Goal: Task Accomplishment & Management: Complete application form

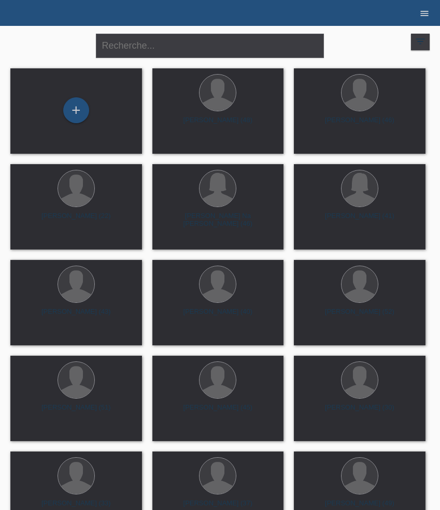
click at [425, 15] on icon "menu" at bounding box center [424, 13] width 10 height 10
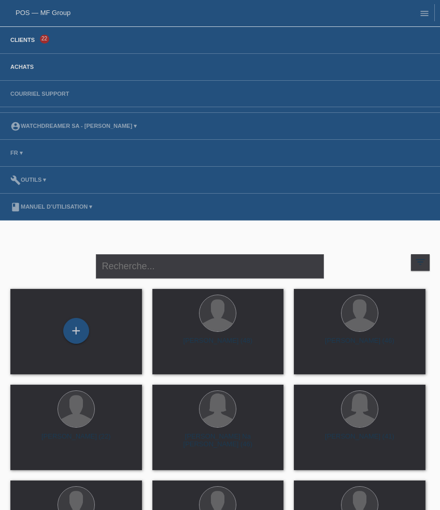
click at [27, 69] on link "Achats" at bounding box center [22, 67] width 34 height 6
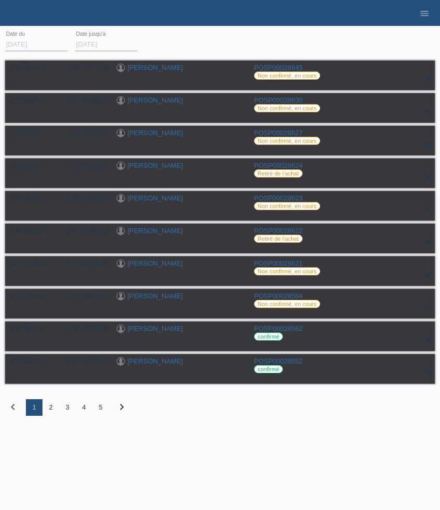
click at [51, 412] on div "2" at bounding box center [50, 407] width 17 height 17
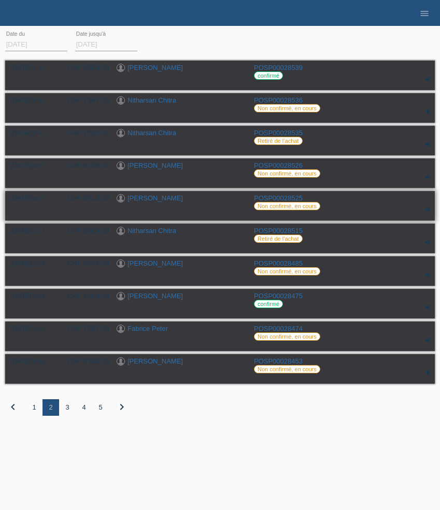
click at [163, 201] on link "[PERSON_NAME]" at bounding box center [154, 198] width 55 height 8
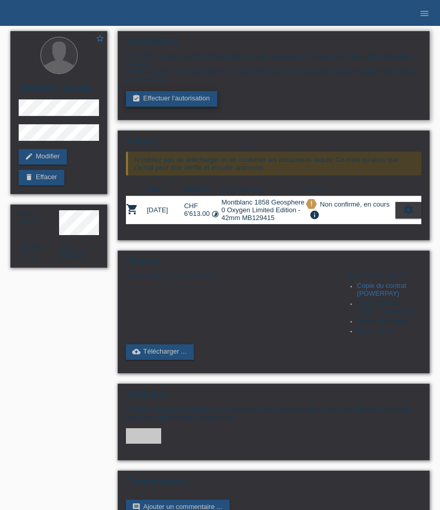
click at [182, 103] on link "assignment_turned_in Effectuer l’autorisation" at bounding box center [171, 99] width 91 height 16
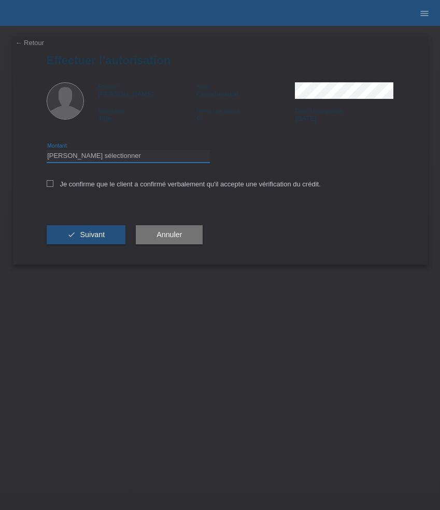
click at [94, 158] on select "Veuillez sélectionner CHF 1.00 - CHF 499.00 CHF 500.00 - CHF 1'999.00 CHF 2'000…" at bounding box center [128, 156] width 163 height 12
select select "3"
click at [47, 151] on select "Veuillez sélectionner CHF 1.00 - CHF 499.00 CHF 500.00 - CHF 1'999.00 CHF 2'000…" at bounding box center [128, 156] width 163 height 12
click at [96, 185] on label "Je confirme que le client a confirmé verbalement qu'il accepte une vérification…" at bounding box center [184, 184] width 274 height 8
click at [53, 185] on input "Je confirme que le client a confirmé verbalement qu'il accepte une vérification…" at bounding box center [50, 183] width 7 height 7
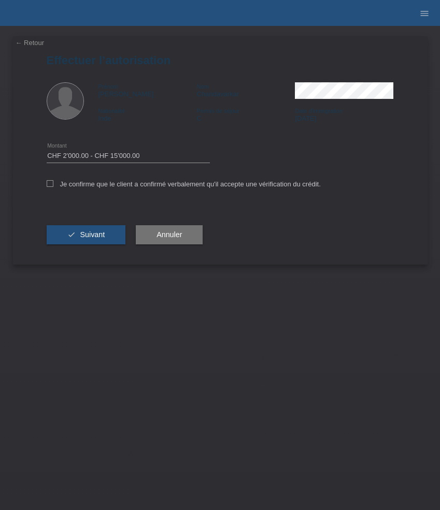
checkbox input "true"
click at [89, 237] on span "Suivant" at bounding box center [92, 234] width 25 height 8
